Goal: Task Accomplishment & Management: Manage account settings

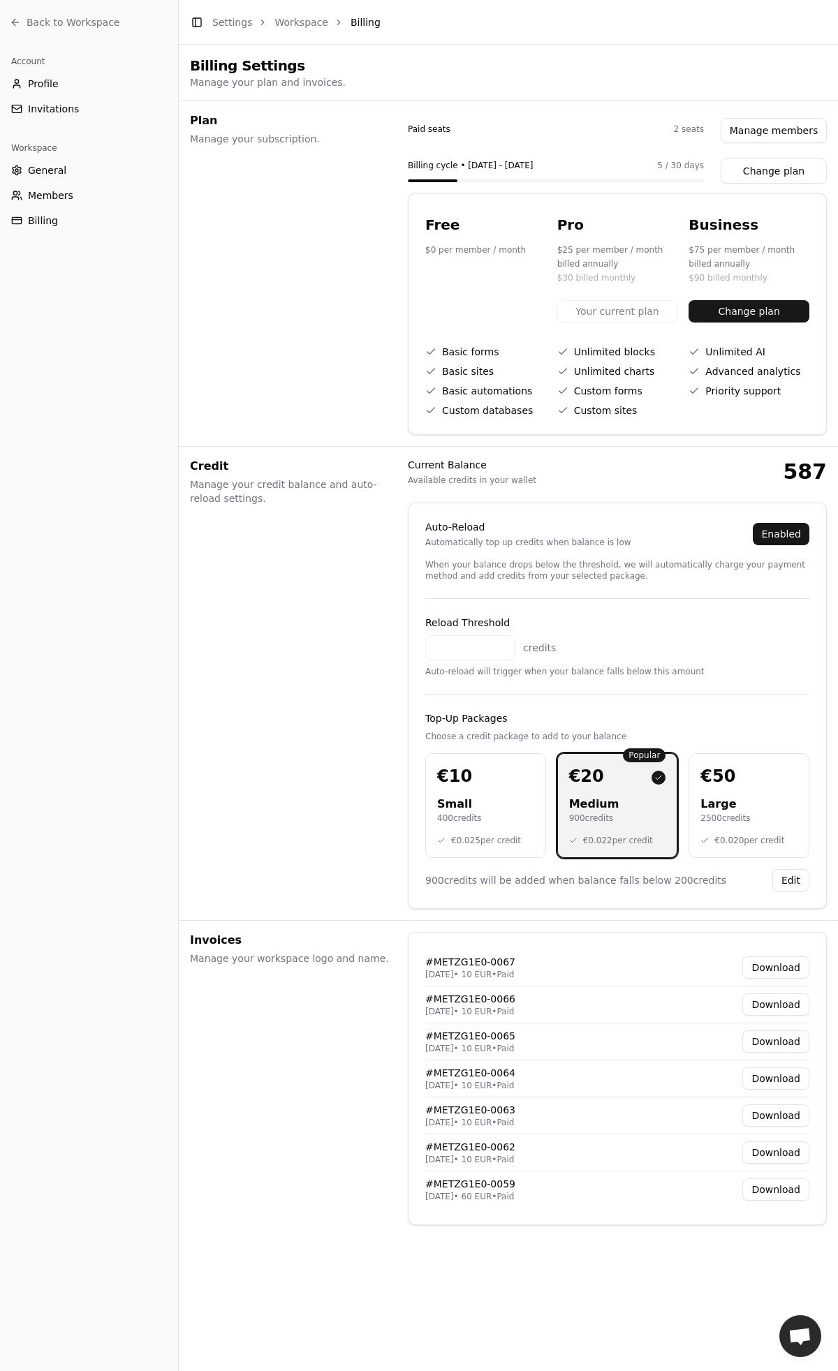
click at [82, 832] on div "Account Profile Invitations Workspace General Members Billing" at bounding box center [89, 708] width 178 height 1327
click at [55, 110] on span "Invitations" at bounding box center [53, 109] width 51 height 14
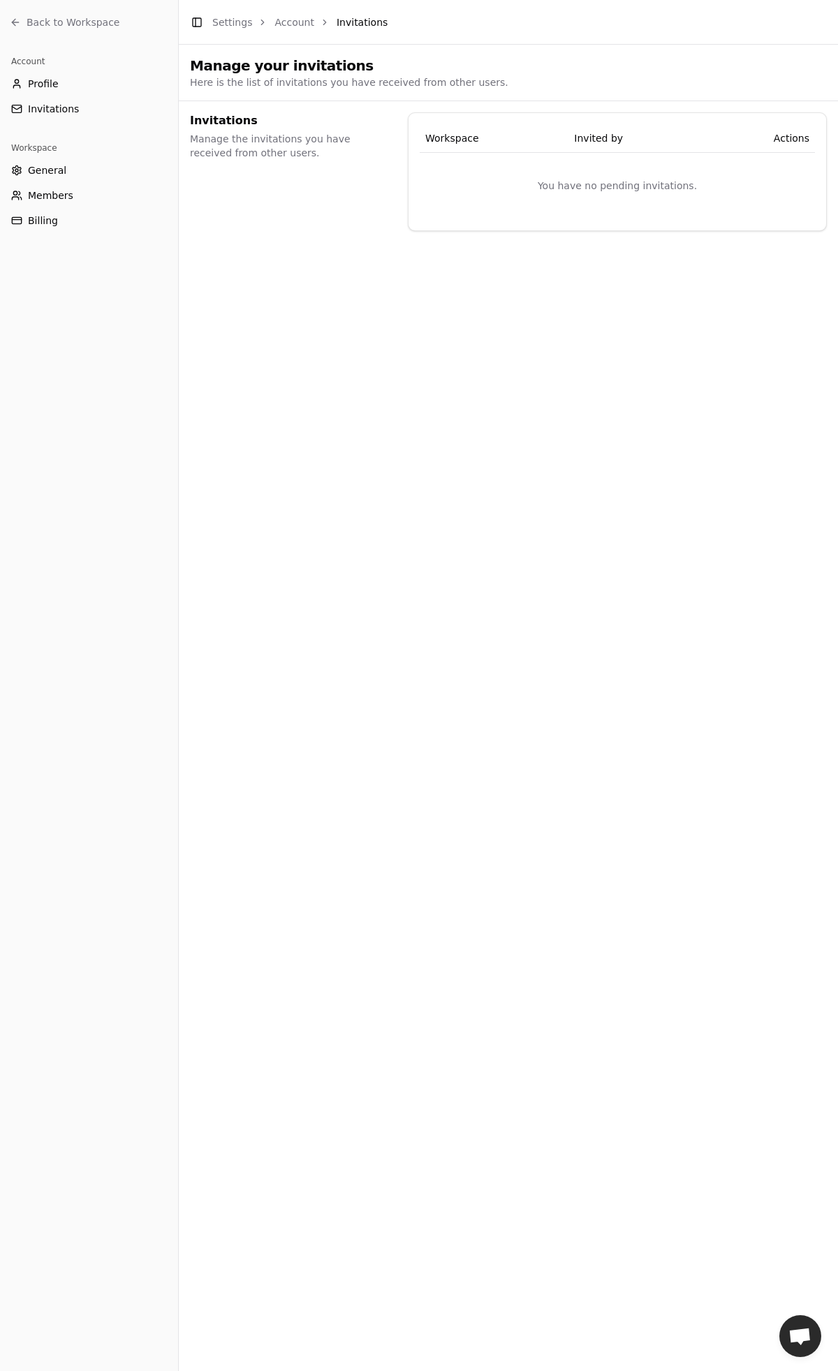
click at [59, 190] on span "Members" at bounding box center [50, 196] width 45 height 14
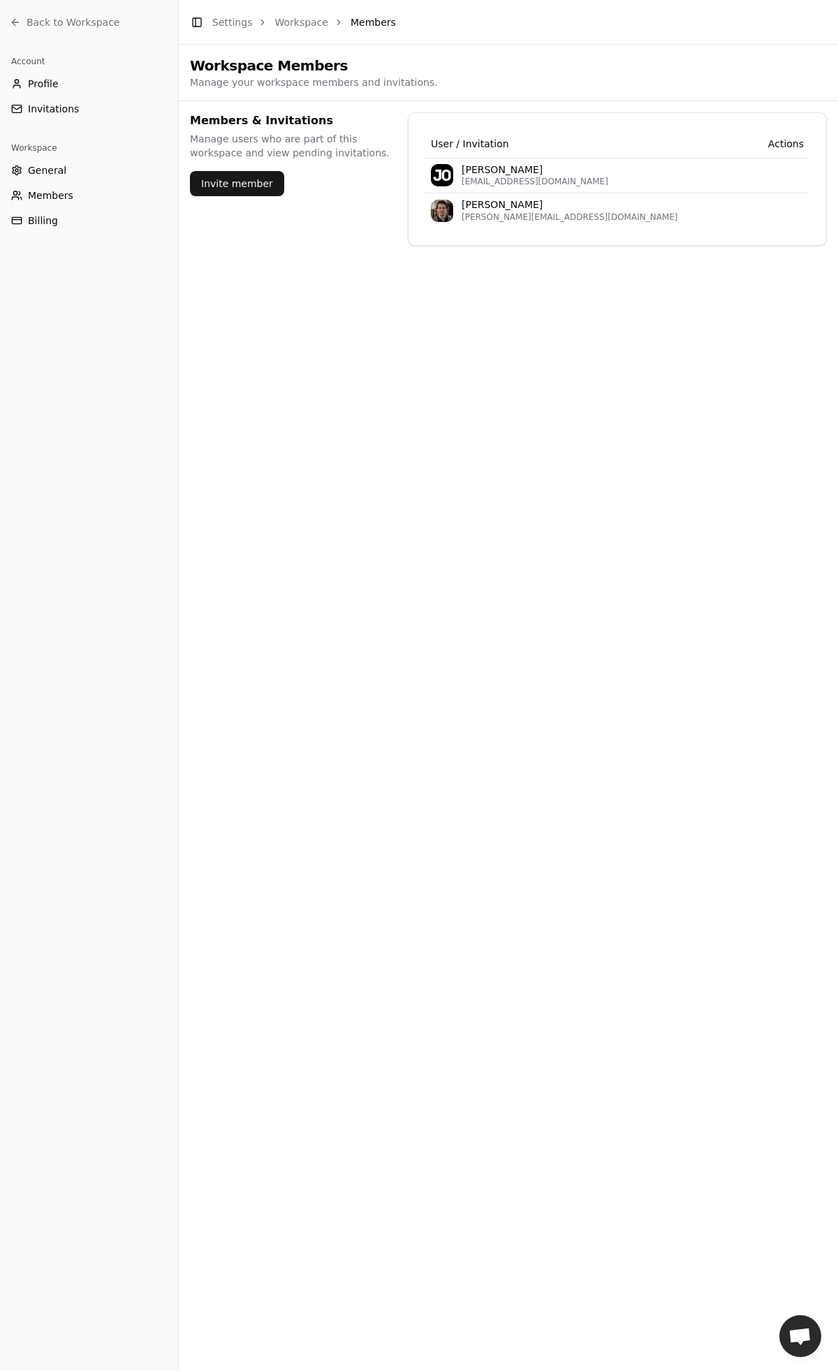
click at [61, 217] on button "Billing" at bounding box center [89, 220] width 167 height 22
